Goal: Information Seeking & Learning: Learn about a topic

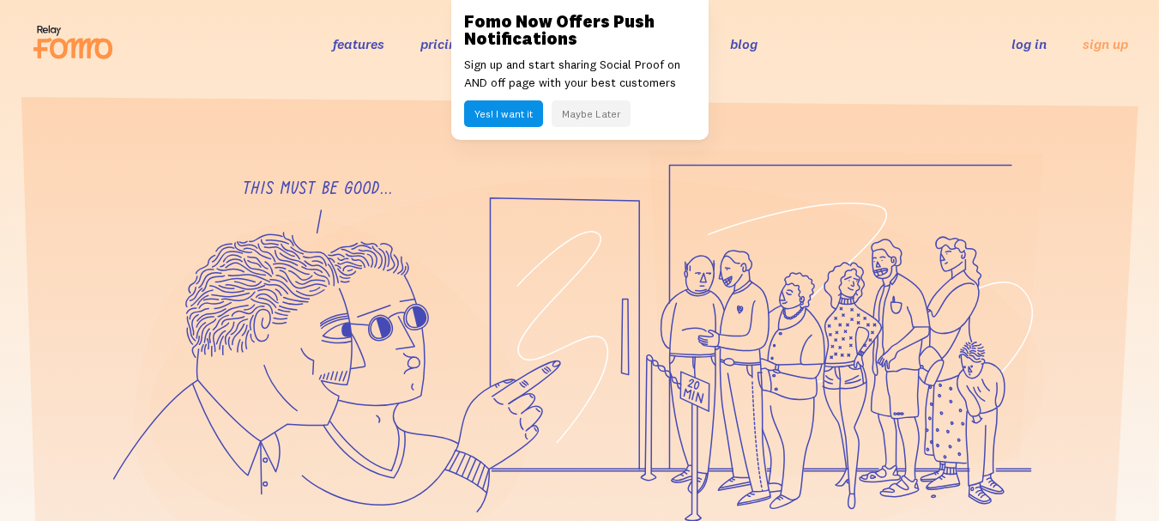
click at [426, 45] on link "pricing" at bounding box center [442, 43] width 44 height 17
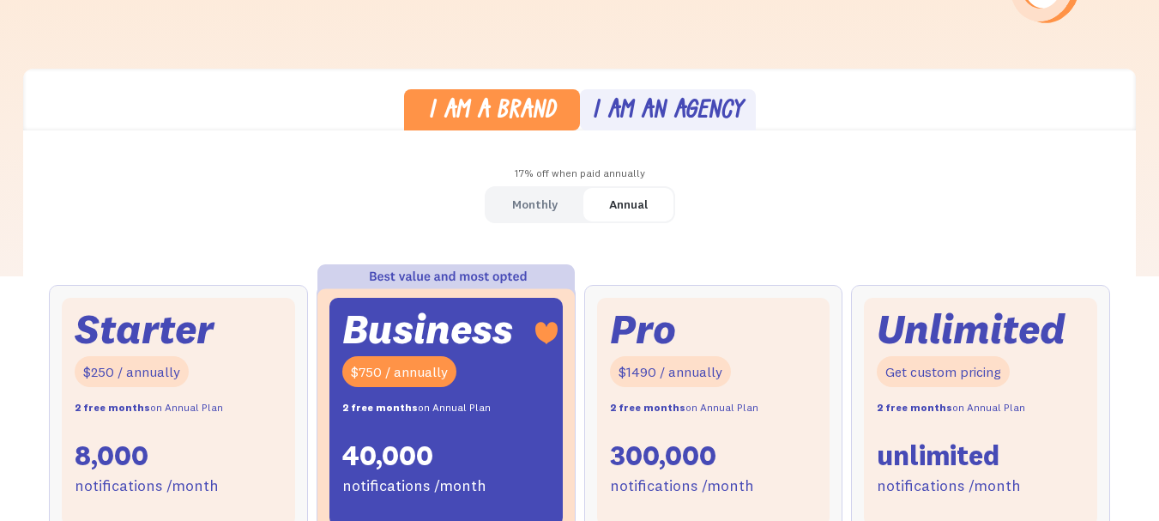
scroll to position [429, 0]
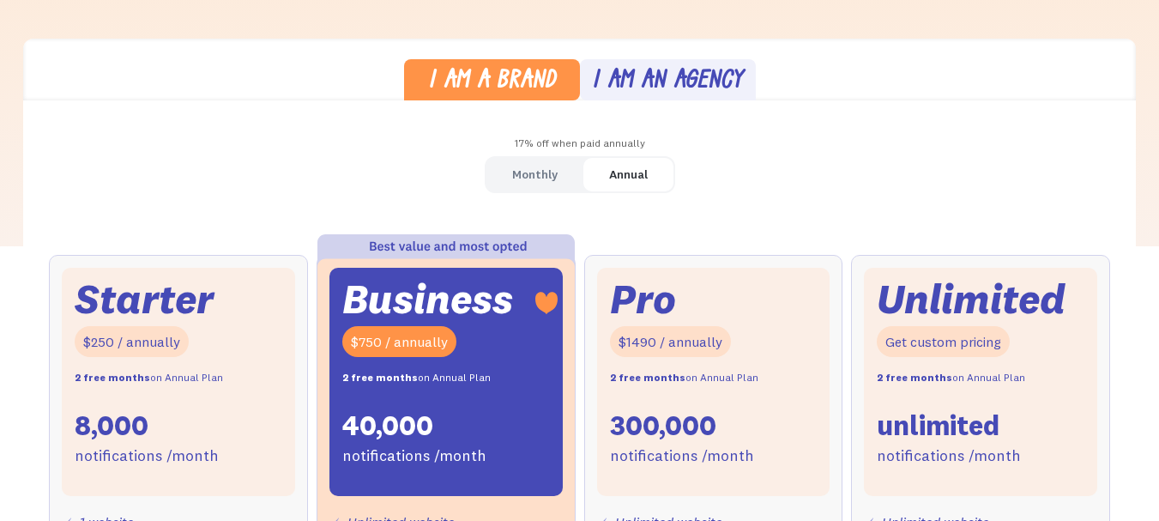
click at [518, 176] on div "Monthly" at bounding box center [534, 174] width 45 height 25
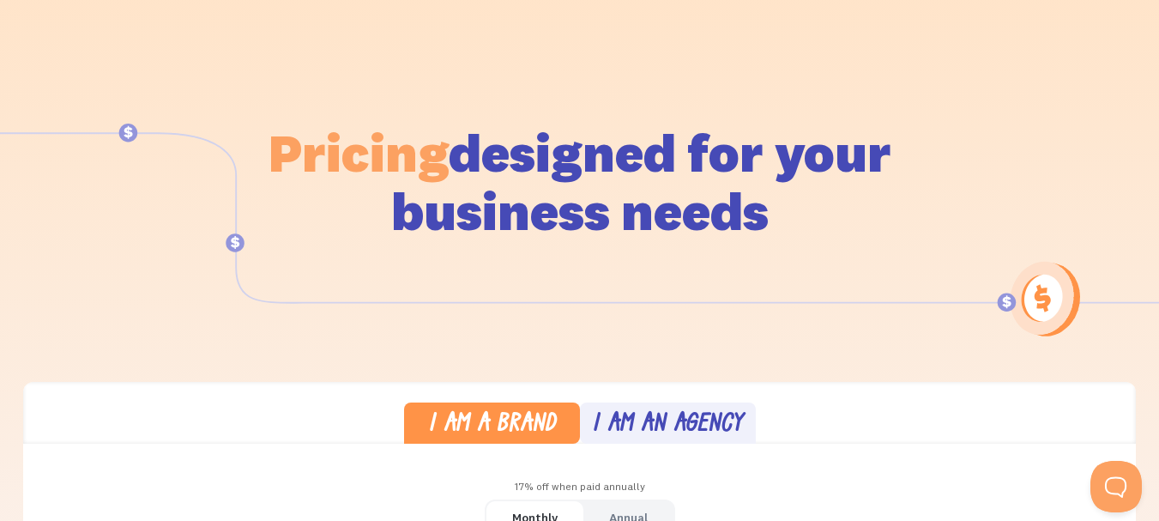
scroll to position [0, 0]
click at [383, 92] on div "Pricing designed for your business needs" at bounding box center [580, 157] width 978 height 343
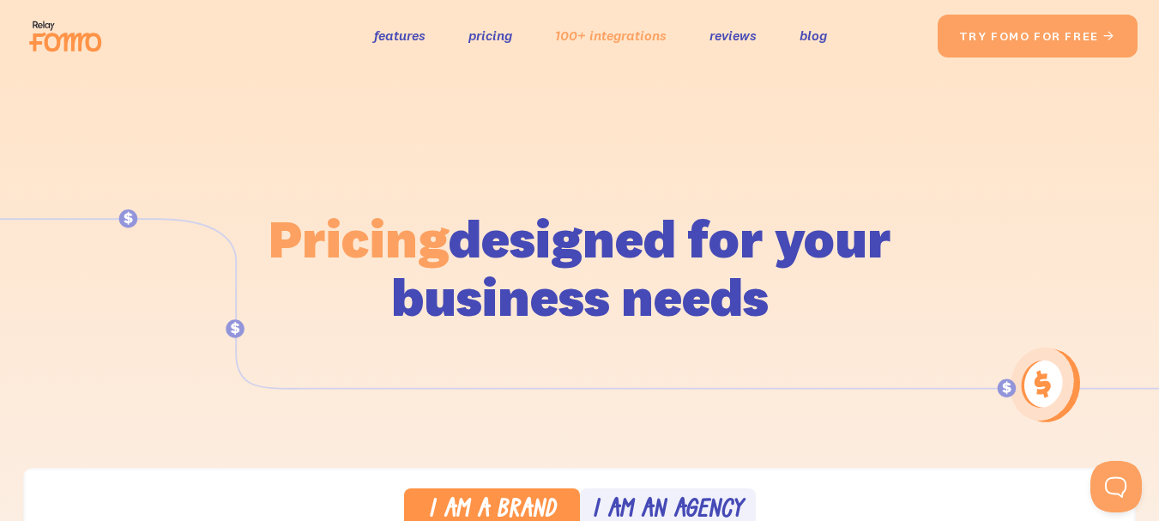
click at [613, 41] on link "100+ integrations" at bounding box center [611, 35] width 112 height 25
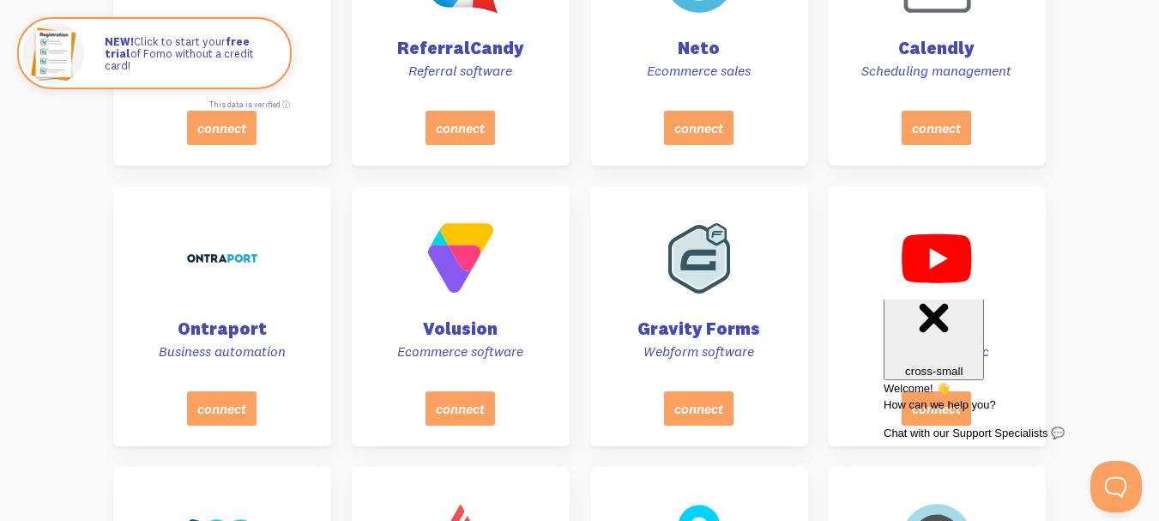
scroll to position [3847, 0]
